Goal: Task Accomplishment & Management: Complete application form

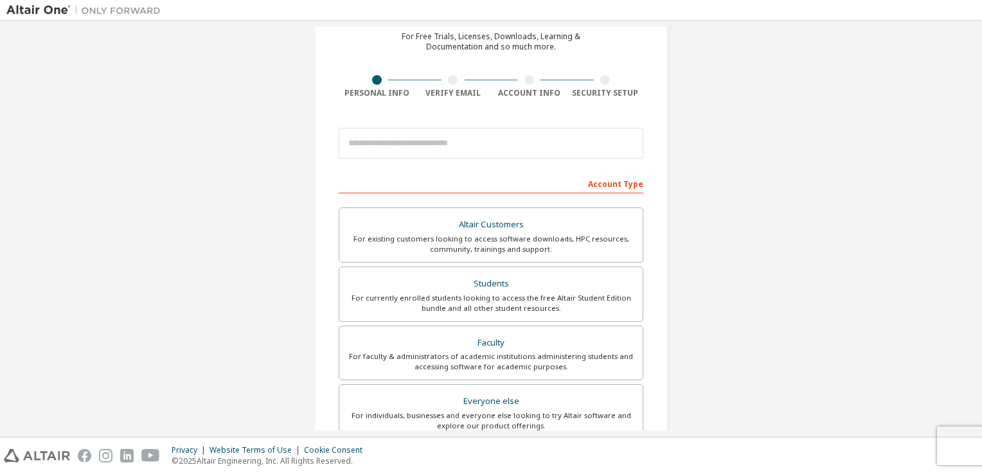
scroll to position [62, 0]
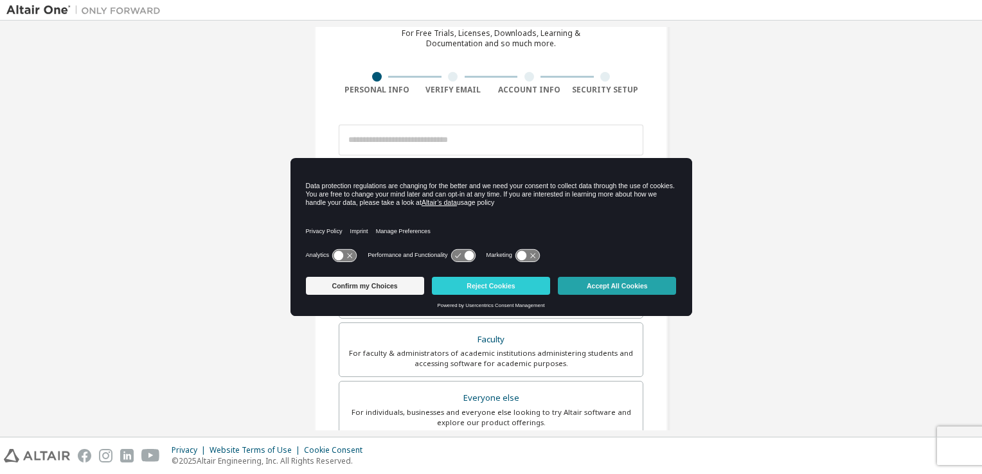
click at [595, 286] on button "Accept All Cookies" at bounding box center [617, 286] width 118 height 18
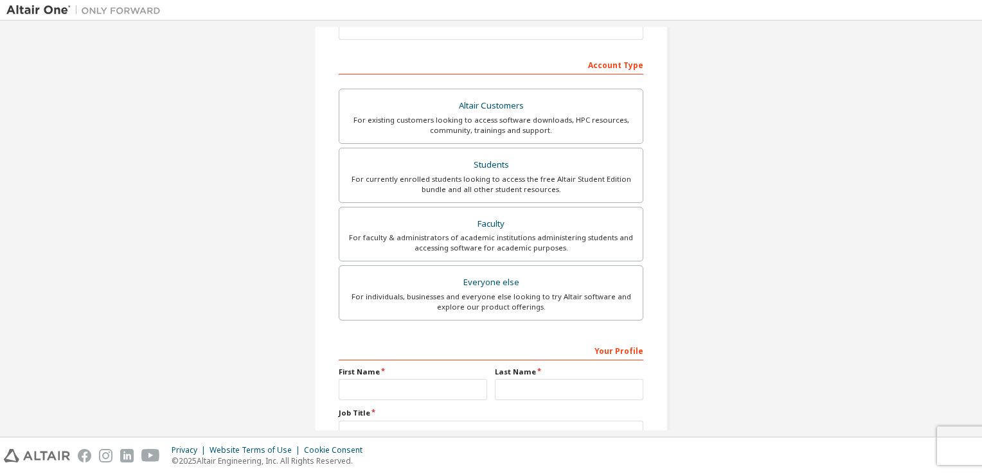
scroll to position [170, 0]
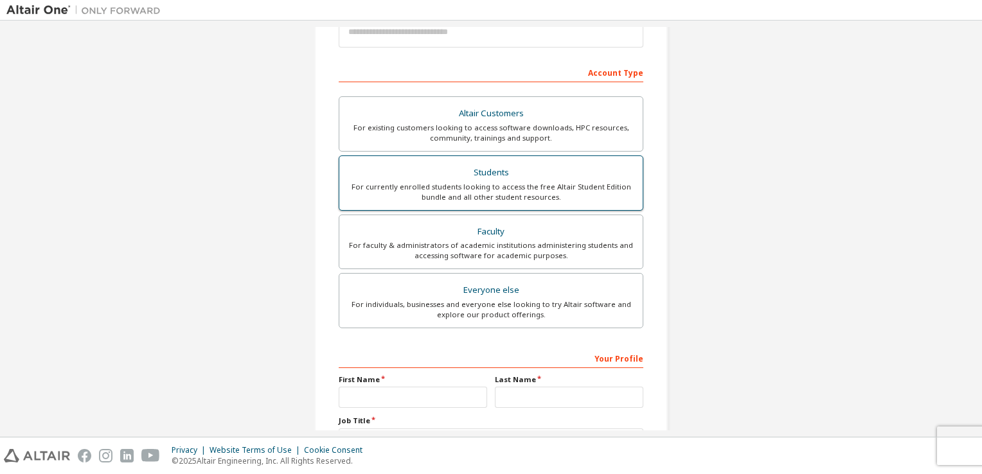
click at [418, 158] on label "Students For currently enrolled students looking to access the free Altair Stud…" at bounding box center [491, 183] width 305 height 55
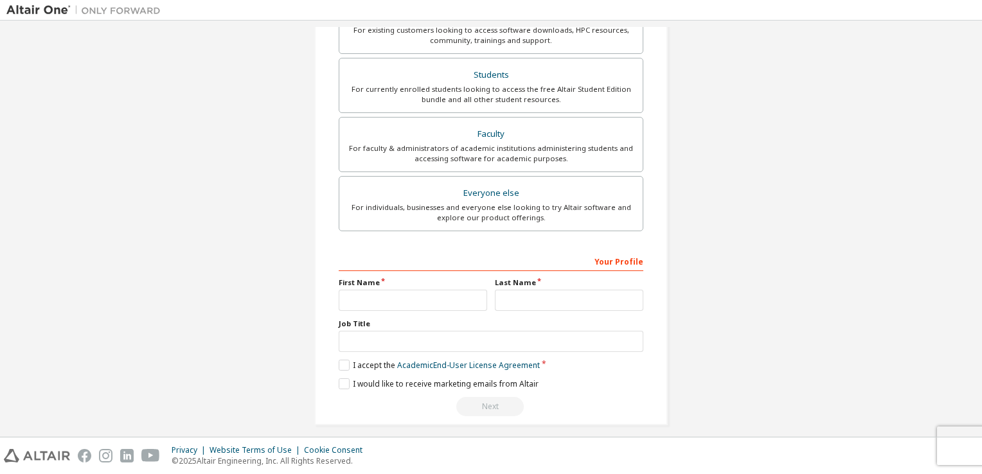
scroll to position [307, 0]
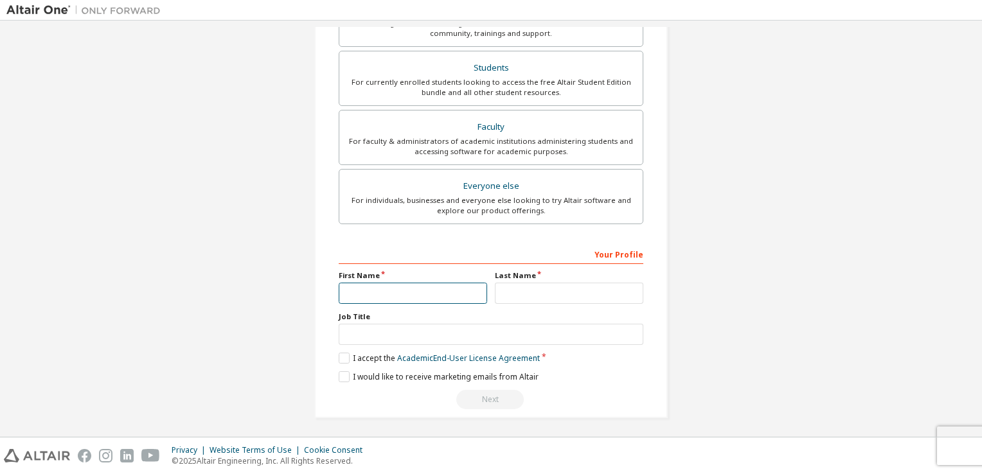
click at [377, 295] on input "text" at bounding box center [413, 293] width 148 height 21
type input "*"
type input "******"
click at [526, 291] on input "text" at bounding box center [569, 293] width 148 height 21
type input "*"
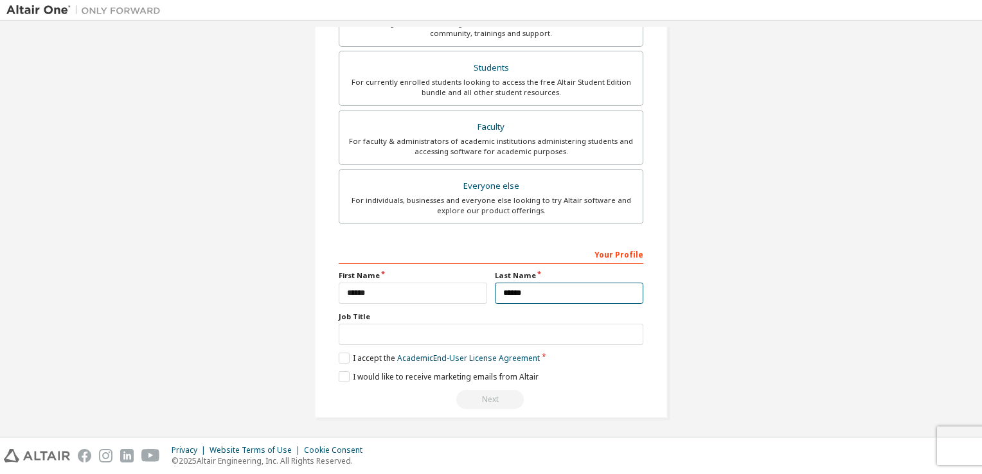
type input "******"
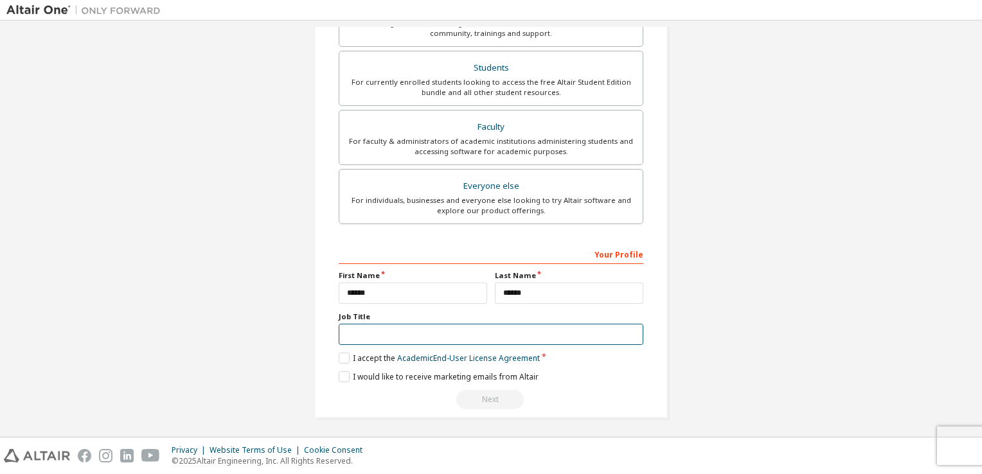
click at [496, 333] on input "text" at bounding box center [491, 334] width 305 height 21
type input "*"
type input "*******"
click at [345, 358] on label "I accept the Academic End-User License Agreement" at bounding box center [439, 358] width 201 height 11
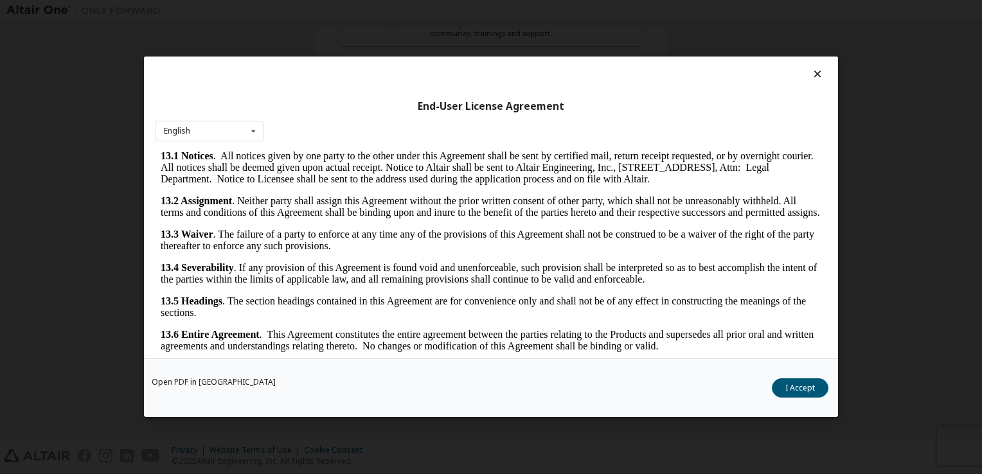
scroll to position [2889, 0]
click at [792, 393] on button "I Accept" at bounding box center [800, 388] width 57 height 19
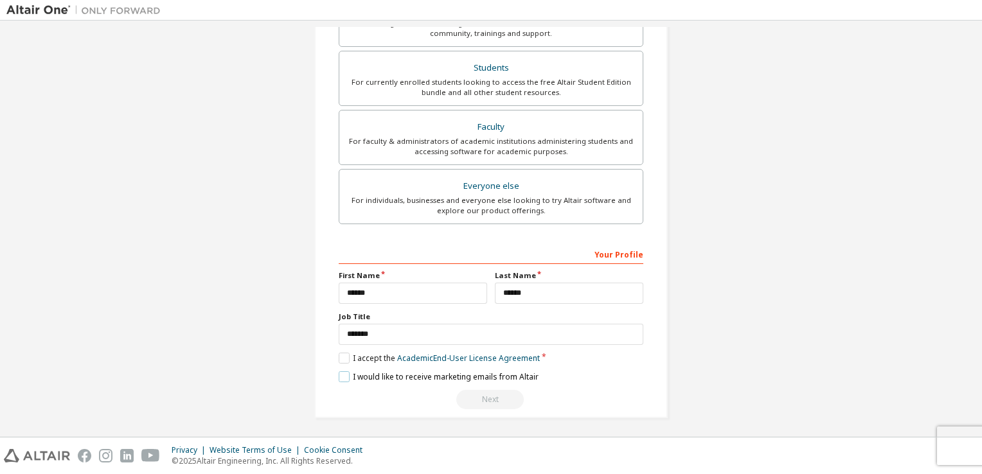
click at [343, 379] on label "I would like to receive marketing emails from Altair" at bounding box center [439, 377] width 200 height 11
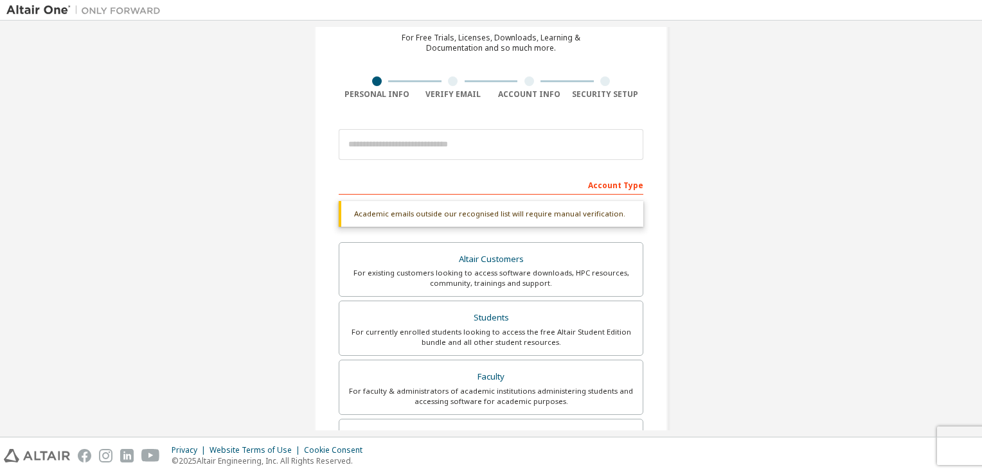
scroll to position [0, 0]
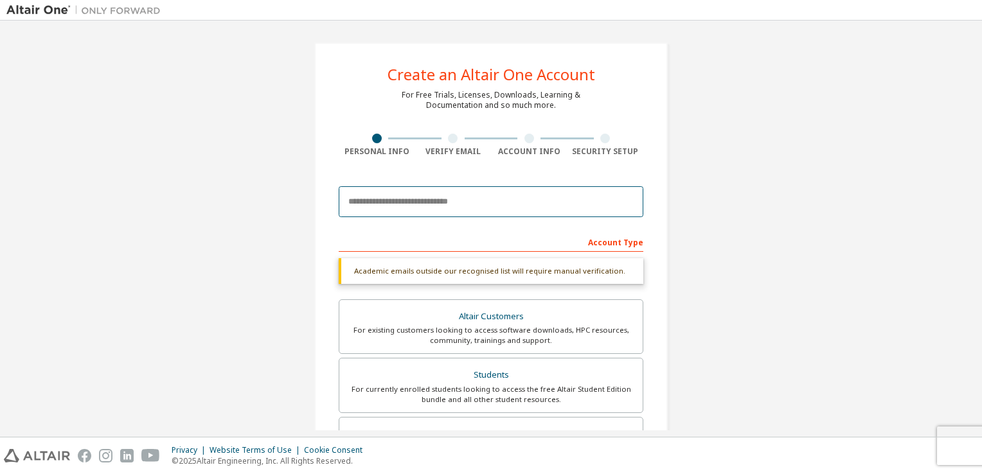
click at [474, 206] on input "email" at bounding box center [491, 201] width 305 height 31
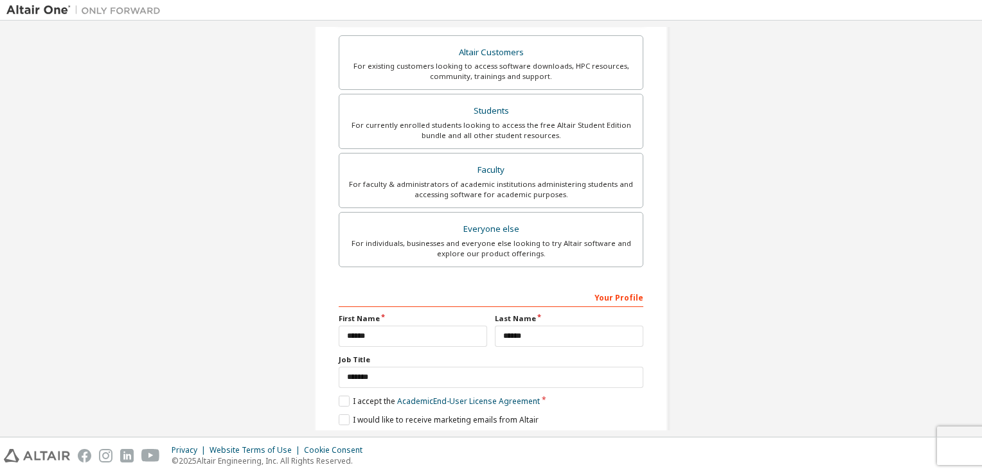
scroll to position [307, 0]
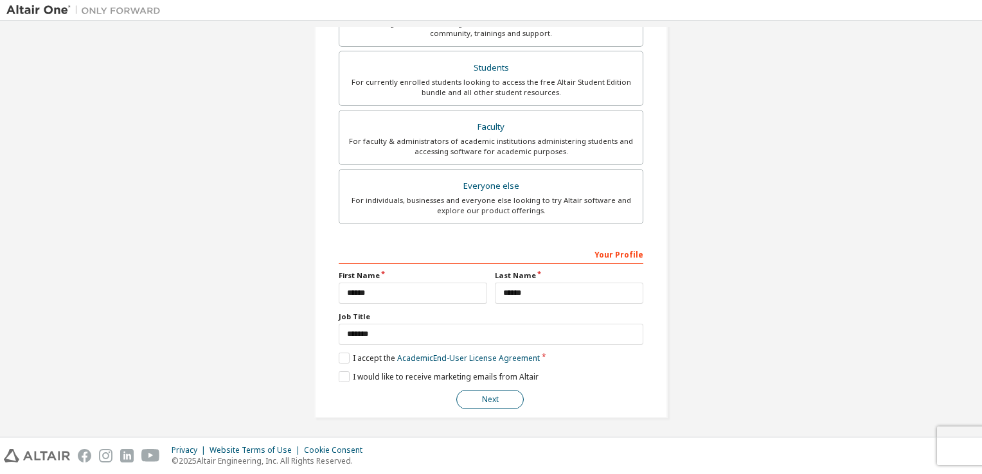
type input "**********"
click at [481, 395] on button "Next" at bounding box center [489, 399] width 67 height 19
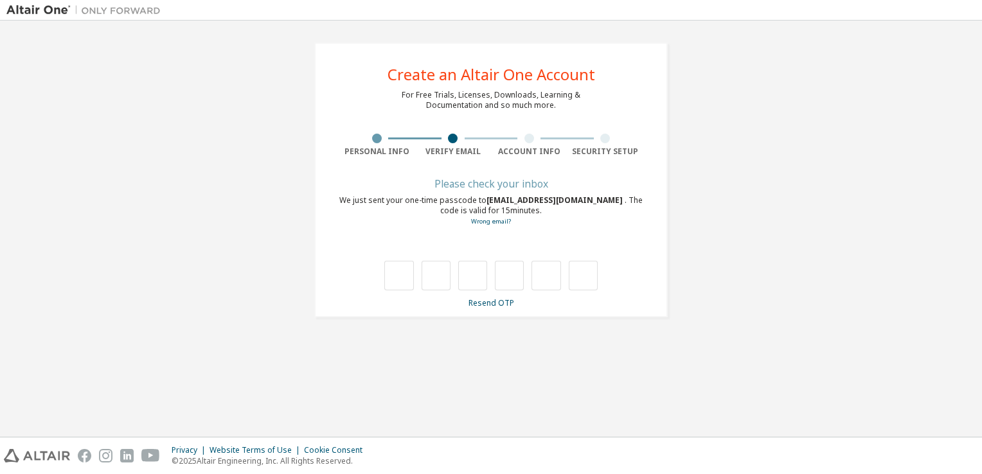
type input "*"
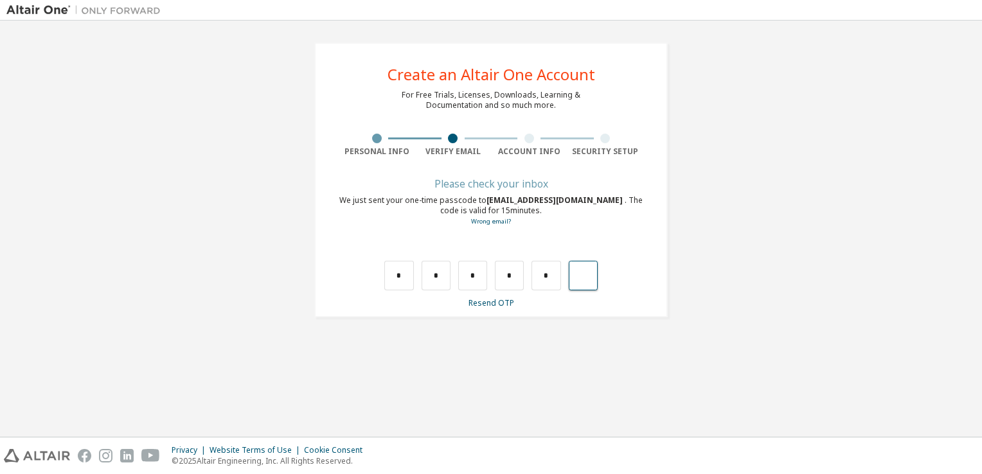
type input "*"
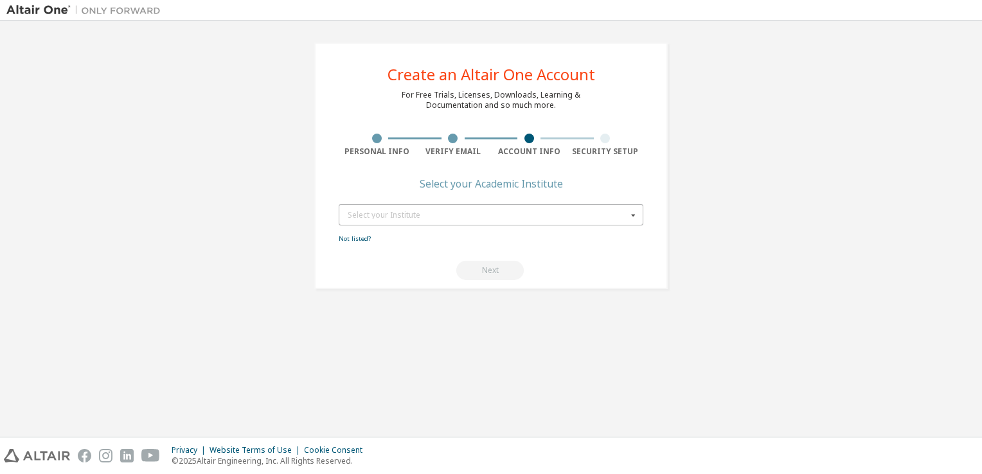
click at [630, 220] on icon at bounding box center [633, 215] width 16 height 20
click at [630, 210] on icon at bounding box center [633, 215] width 16 height 20
click at [382, 213] on div "Select your Institute" at bounding box center [488, 215] width 280 height 8
click at [634, 216] on icon at bounding box center [633, 215] width 16 height 20
click at [411, 221] on input "text" at bounding box center [491, 215] width 303 height 20
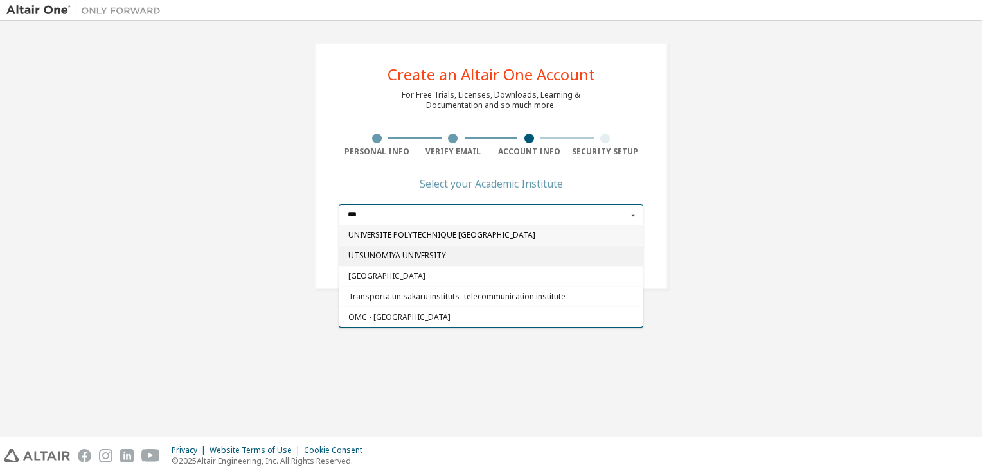
type input "***"
click at [422, 262] on div "UTSUNOMIYA UNIVERSITY" at bounding box center [490, 256] width 303 height 21
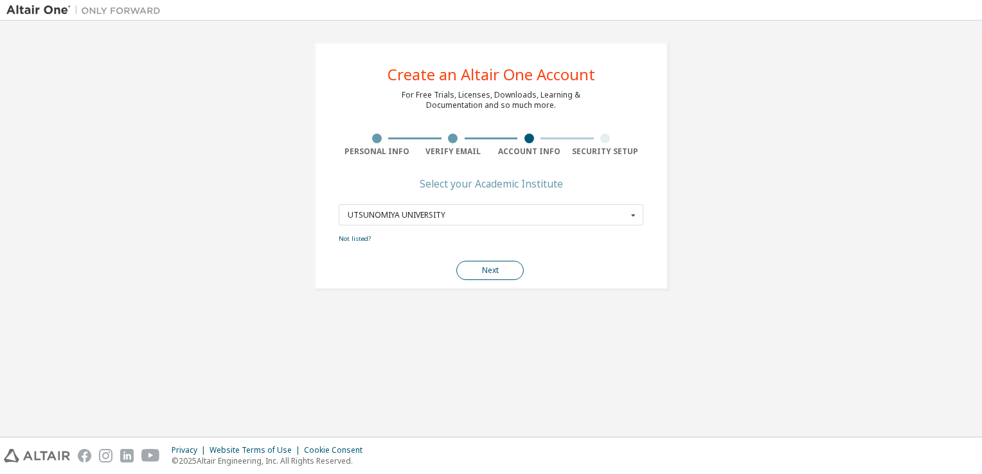
click at [488, 269] on button "Next" at bounding box center [489, 270] width 67 height 19
